Goal: Book appointment/travel/reservation

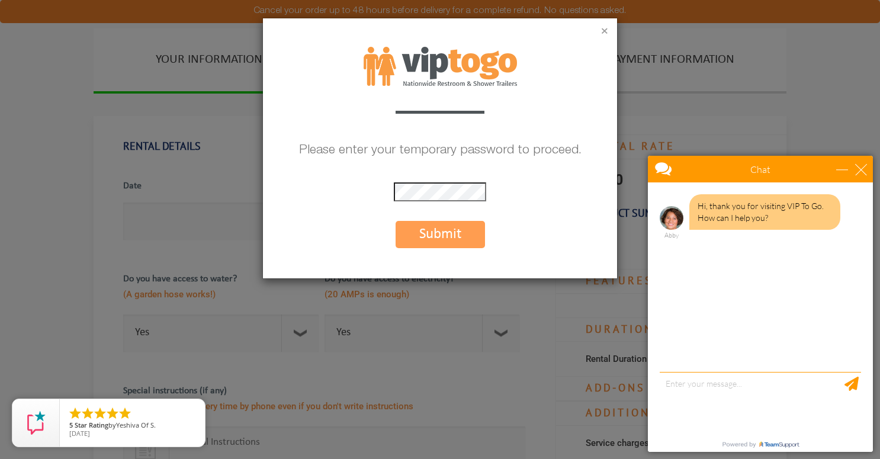
click at [605, 29] on button "×" at bounding box center [604, 32] width 7 height 12
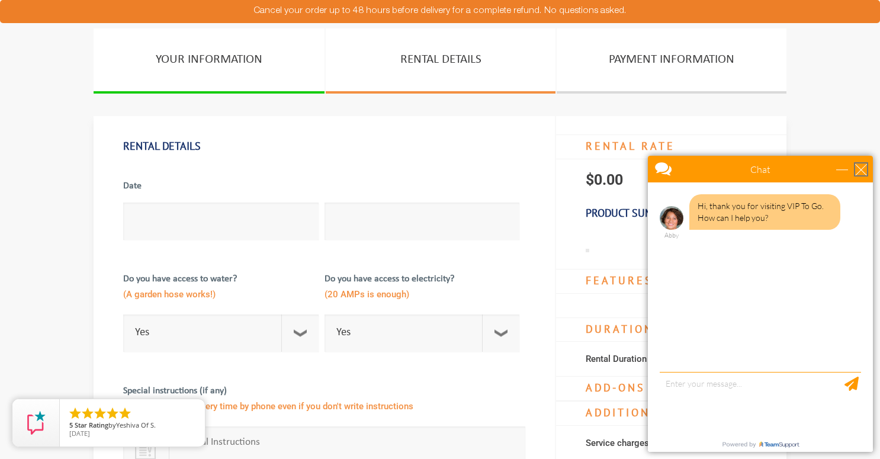
click at [861, 172] on div "close" at bounding box center [862, 170] width 12 height 12
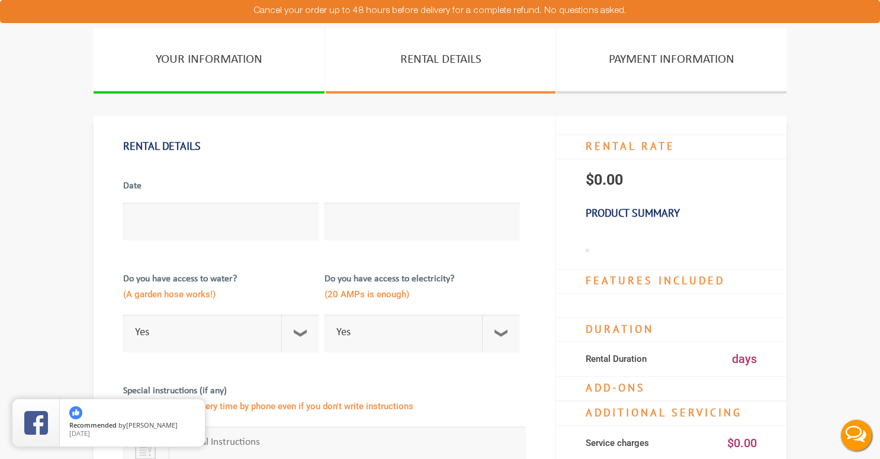
click at [404, 63] on link "RENTAL DETAILS" at bounding box center [441, 60] width 230 height 65
click at [436, 60] on link "RENTAL DETAILS" at bounding box center [441, 60] width 230 height 65
click at [251, 67] on link "YOUR INFORMATION" at bounding box center [209, 60] width 231 height 65
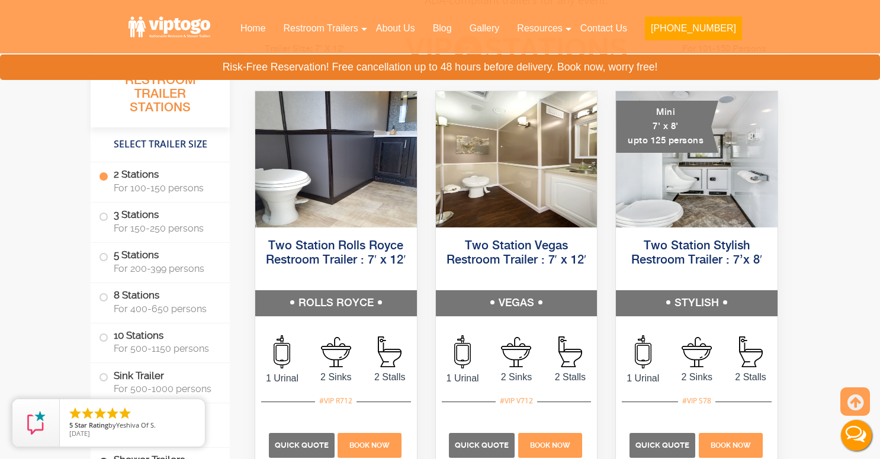
scroll to position [565, 0]
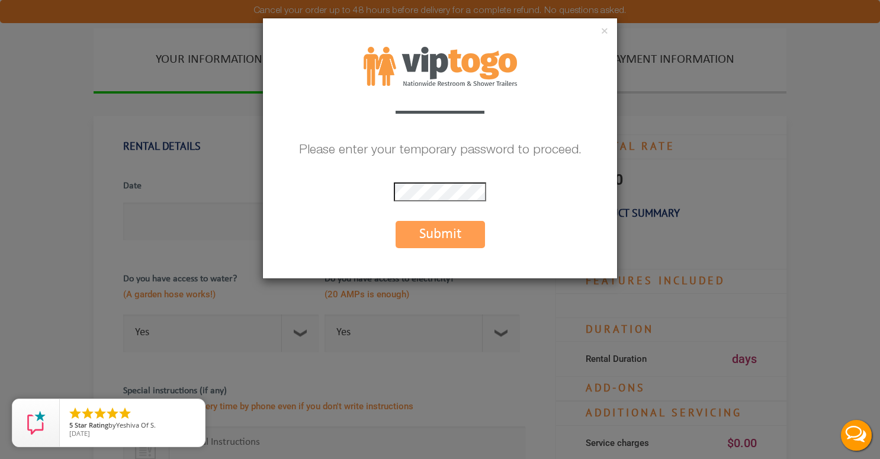
click at [440, 235] on button "Submit" at bounding box center [440, 234] width 89 height 27
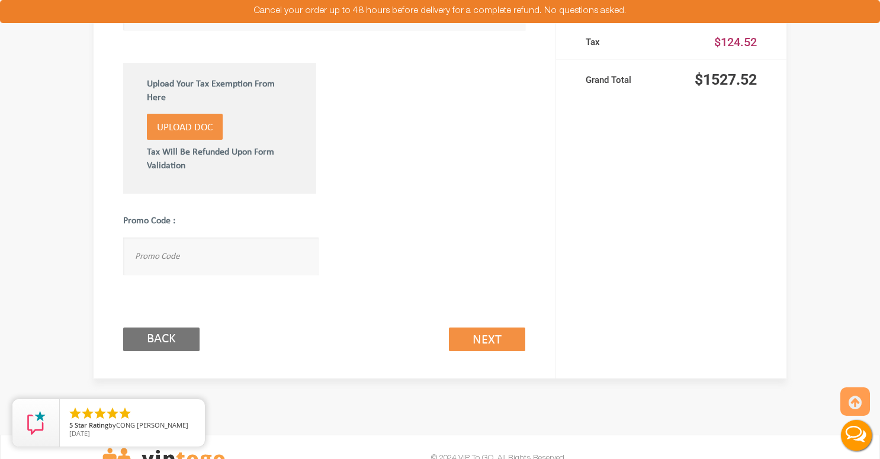
scroll to position [835, 0]
